Goal: Transaction & Acquisition: Download file/media

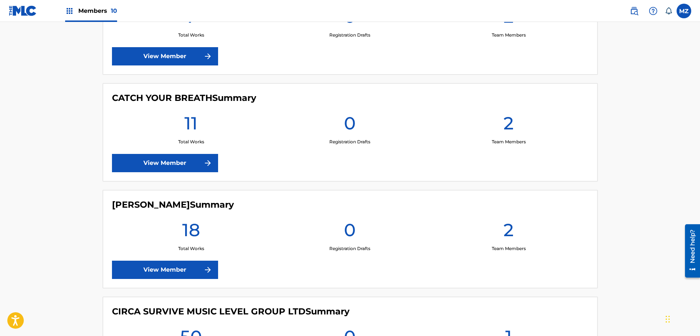
scroll to position [220, 0]
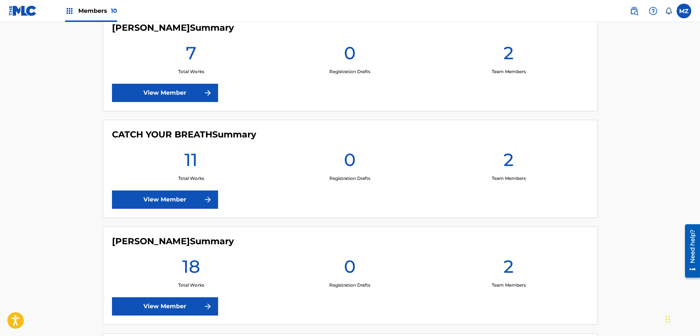
click at [157, 196] on link "View Member" at bounding box center [165, 200] width 106 height 18
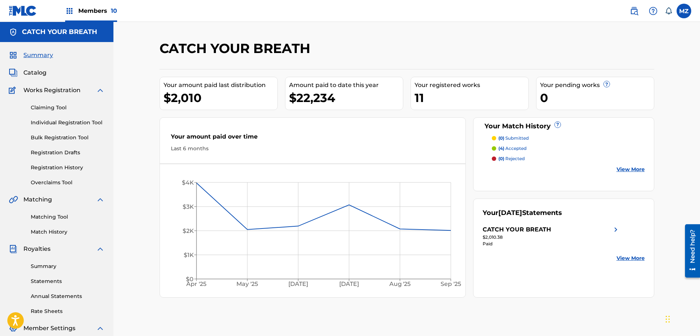
click at [615, 230] on img at bounding box center [615, 229] width 9 height 9
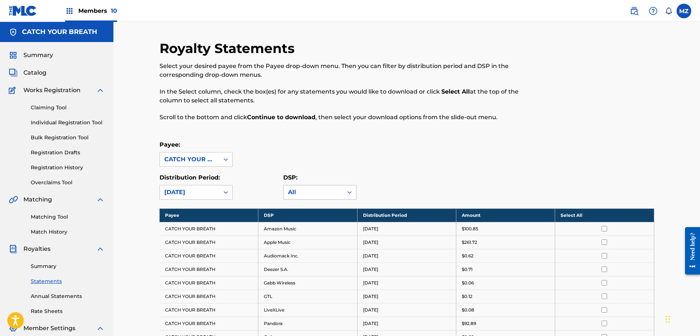
click at [332, 192] on div "All" at bounding box center [313, 192] width 50 height 9
click at [403, 190] on div "DSP: All" at bounding box center [345, 186] width 124 height 26
click at [577, 218] on th "Select All" at bounding box center [604, 216] width 99 height 14
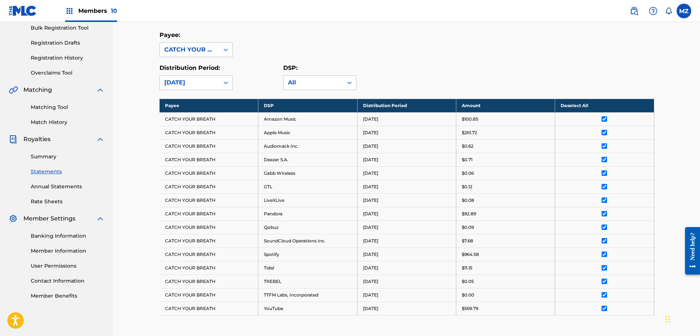
scroll to position [220, 0]
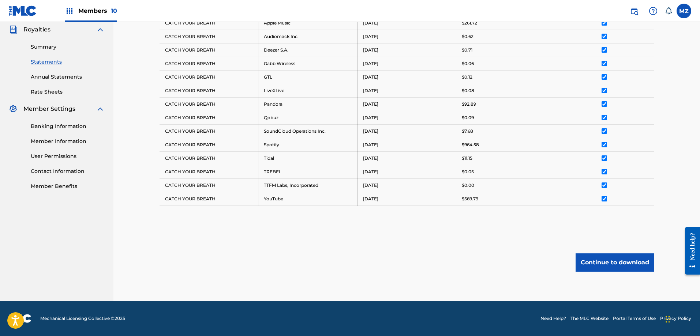
click at [599, 263] on button "Continue to download" at bounding box center [615, 263] width 79 height 18
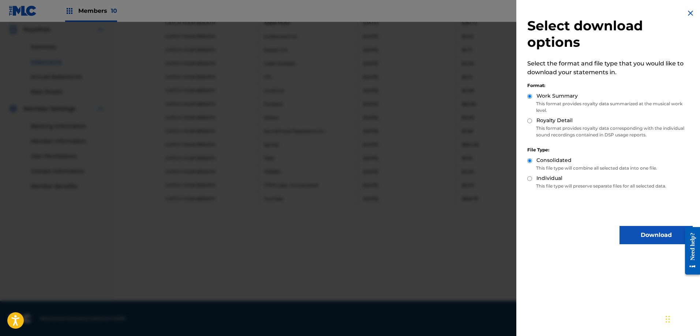
click at [642, 234] on button "Download" at bounding box center [655, 235] width 73 height 18
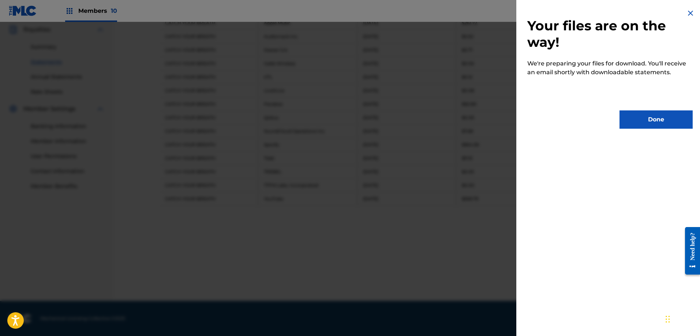
click at [663, 121] on button "Done" at bounding box center [655, 119] width 73 height 18
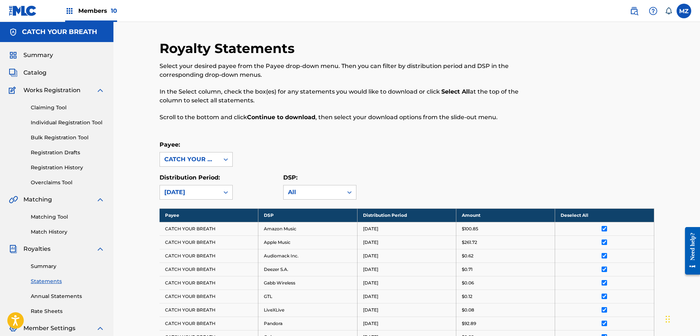
scroll to position [37, 0]
